Goal: Transaction & Acquisition: Purchase product/service

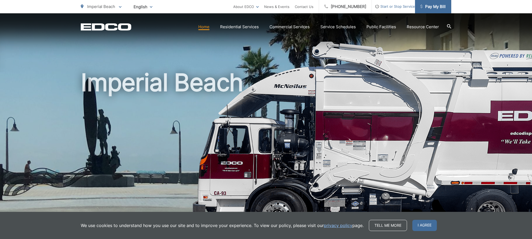
click at [437, 8] on span "Pay My Bill" at bounding box center [432, 6] width 25 height 6
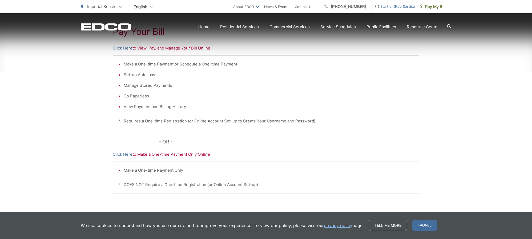
scroll to position [119, 0]
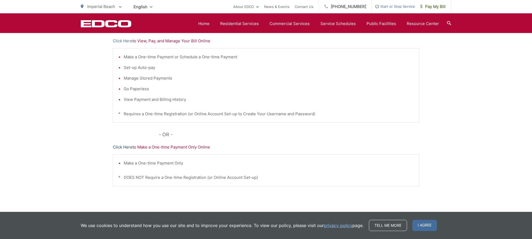
click at [124, 147] on link "Click Here" at bounding box center [123, 147] width 20 height 6
